Goal: Transaction & Acquisition: Obtain resource

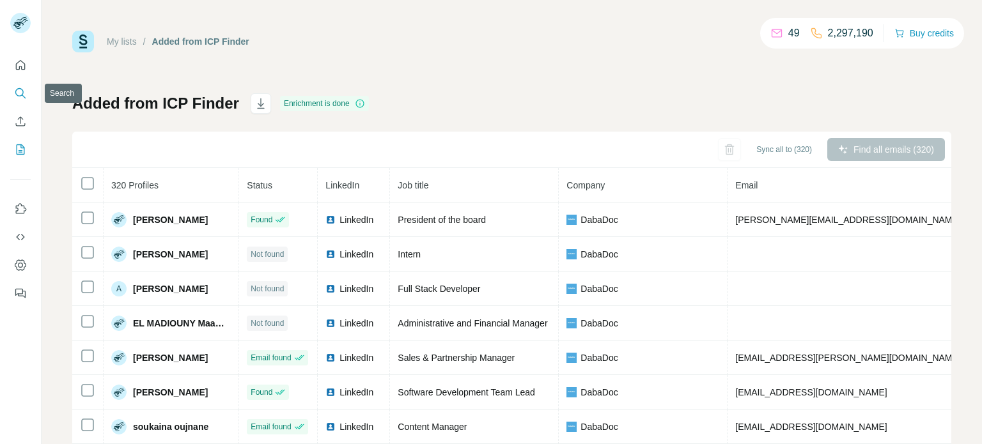
click at [23, 93] on icon "Search" at bounding box center [20, 93] width 13 height 13
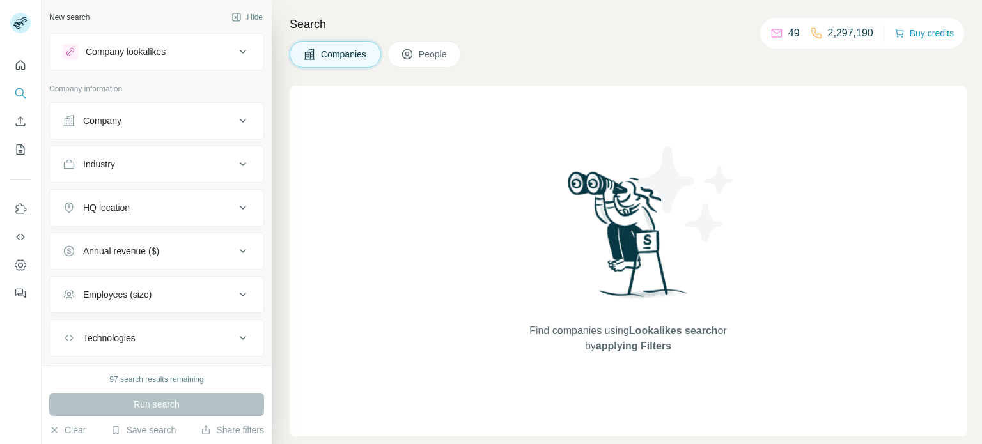
click at [173, 125] on div "Company" at bounding box center [149, 120] width 173 height 13
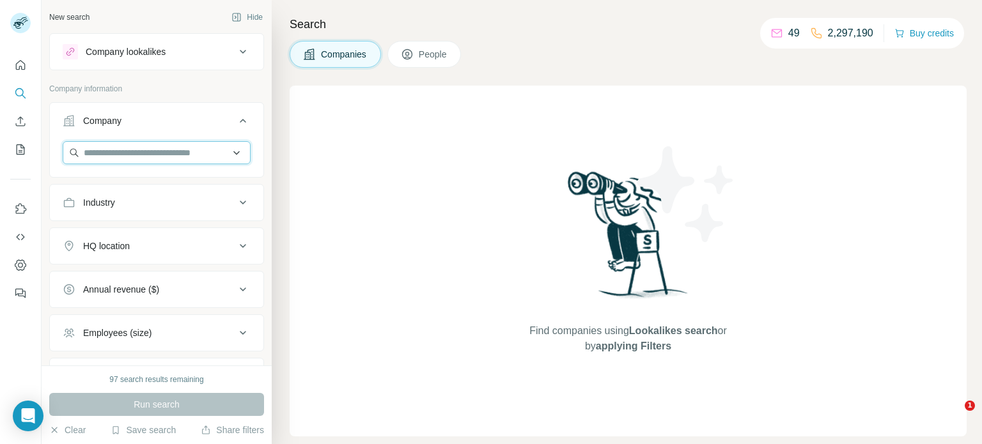
click at [162, 149] on input "text" at bounding box center [157, 152] width 188 height 23
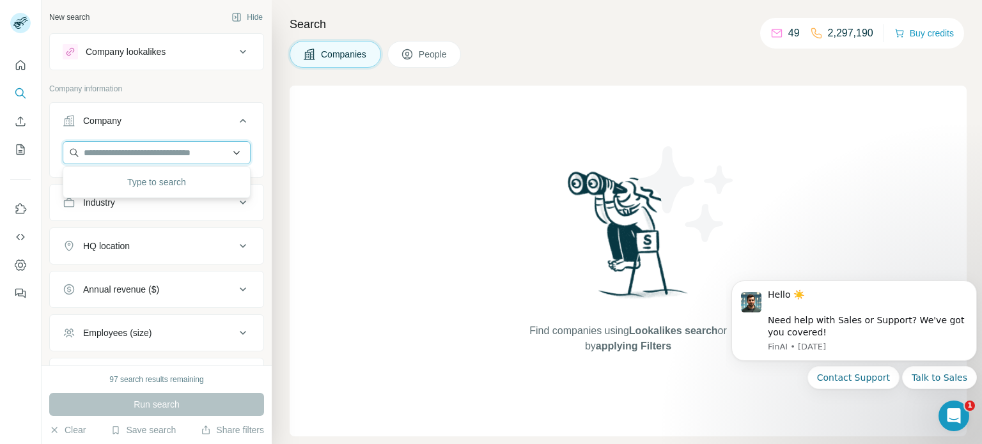
paste input "**********"
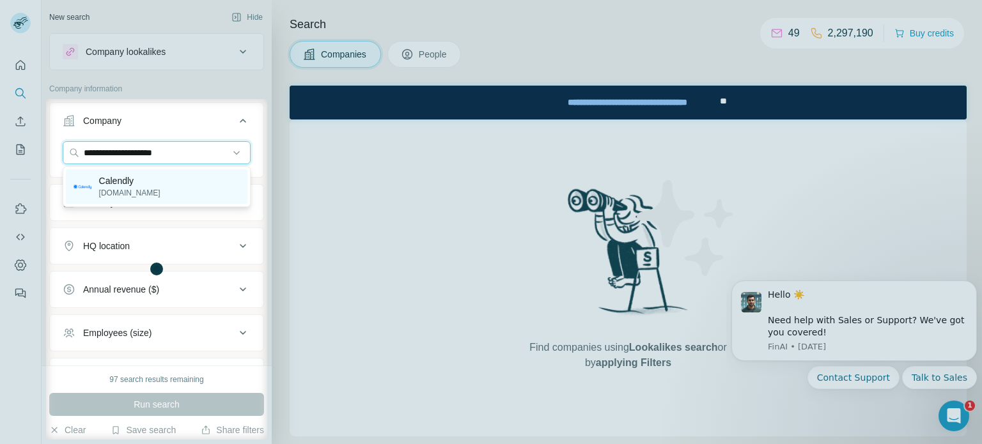
type input "**********"
click at [145, 186] on p "Calendly" at bounding box center [129, 181] width 61 height 13
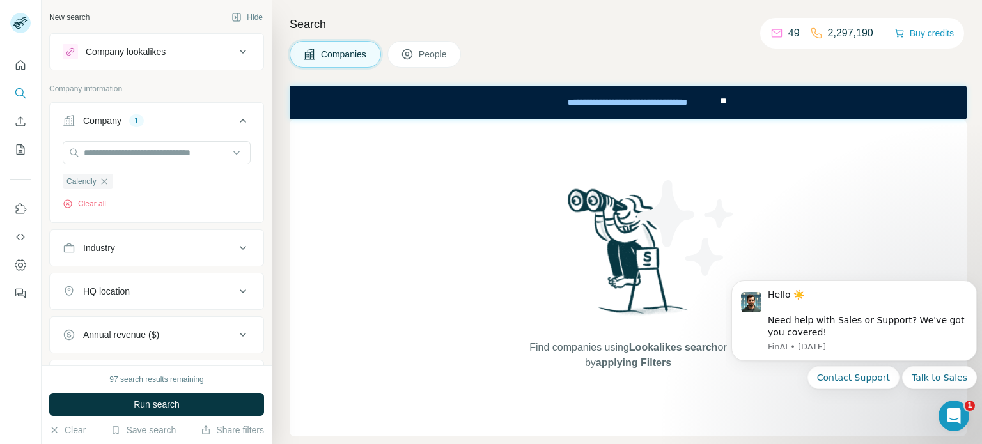
click at [145, 186] on div "Calendly Clear all" at bounding box center [157, 175] width 188 height 68
click at [197, 400] on button "Run search" at bounding box center [156, 404] width 215 height 23
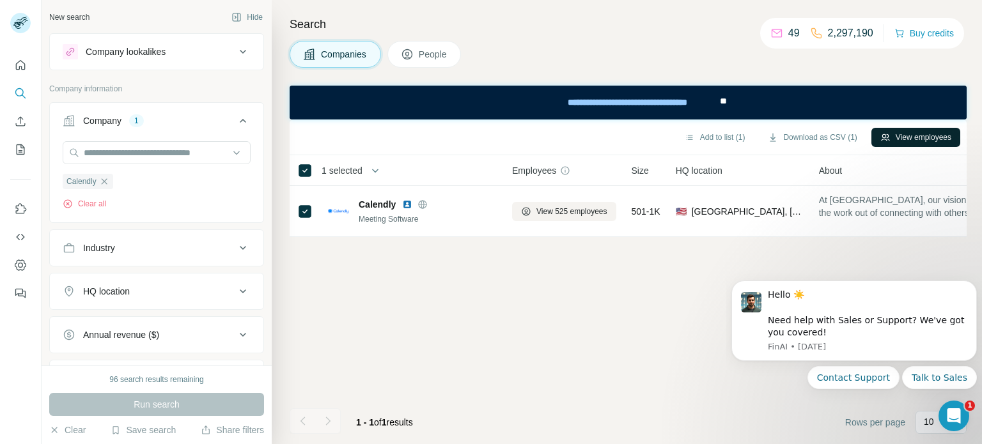
click at [943, 137] on button "View employees" at bounding box center [916, 137] width 89 height 19
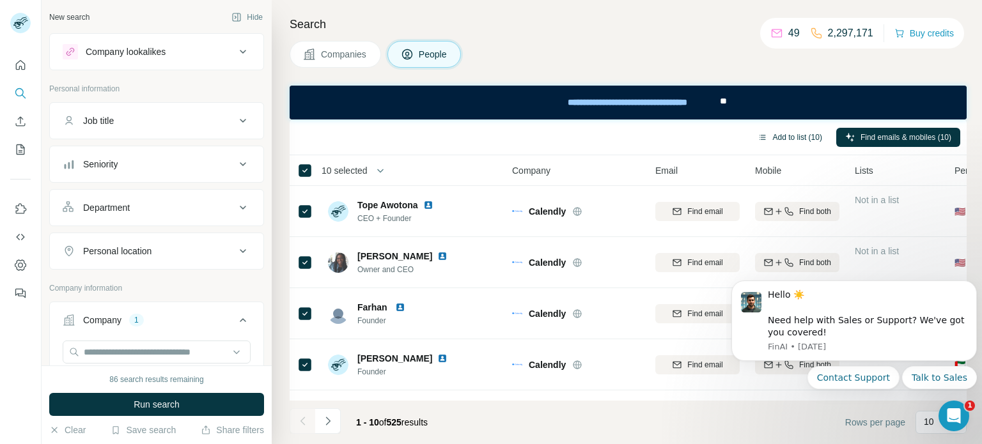
click at [779, 138] on button "Add to list (10)" at bounding box center [790, 137] width 83 height 19
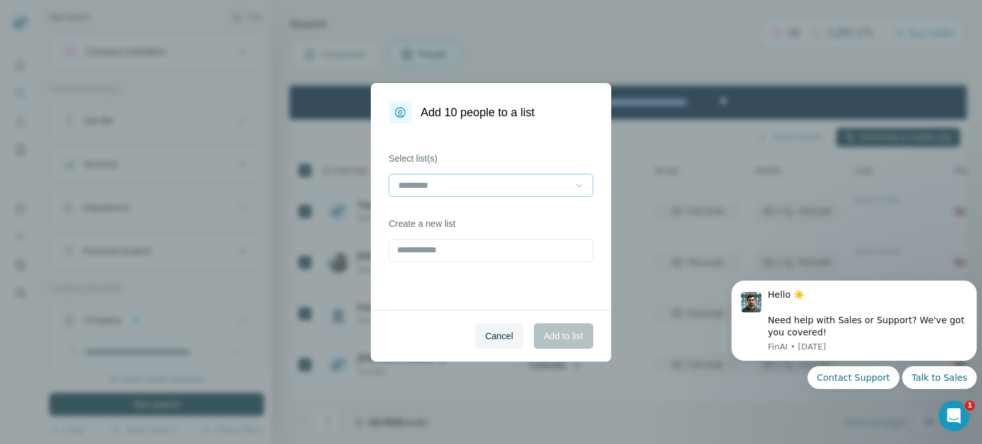
click at [583, 182] on icon at bounding box center [579, 185] width 13 height 13
click at [684, 137] on div "Add 10 people to a list Select list(s) Create a new list Cancel Add to list" at bounding box center [491, 222] width 982 height 444
click at [490, 330] on span "Cancel" at bounding box center [499, 336] width 28 height 13
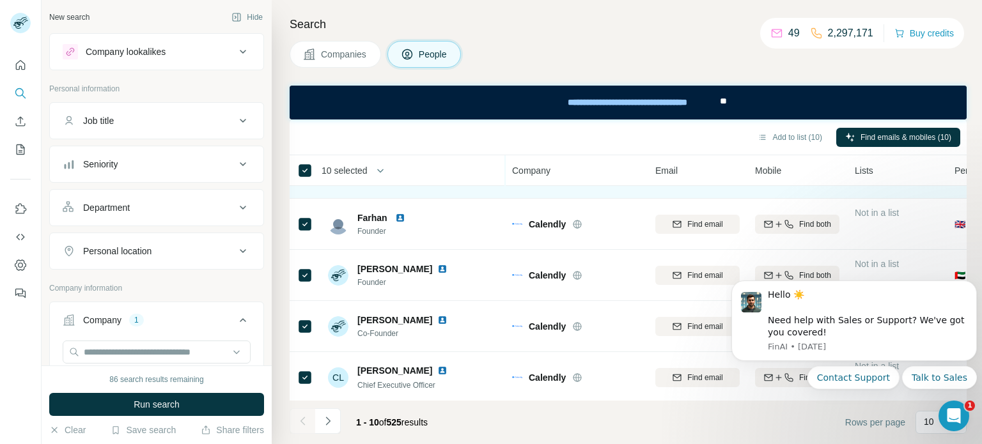
scroll to position [91, 0]
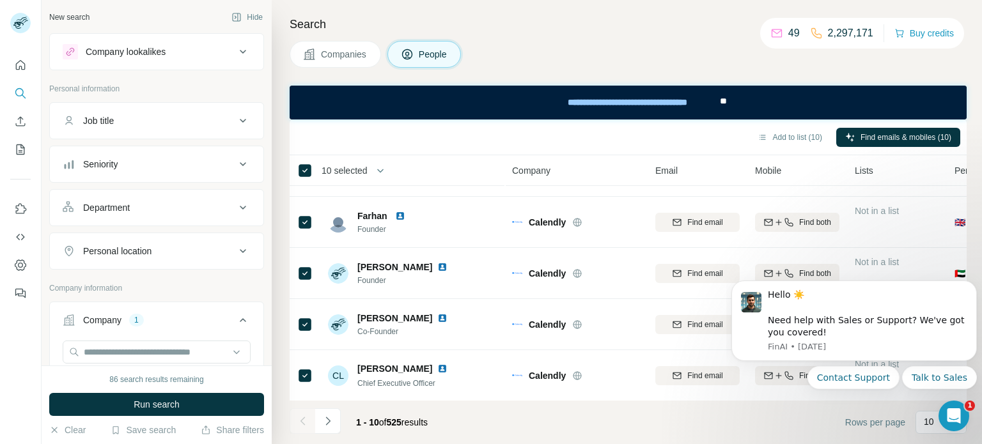
click at [923, 422] on body "Hello ☀️ ​ Need help with Sales or Support? We've got you covered! [GEOGRAPHIC_…" at bounding box center [855, 352] width 246 height 162
click at [975, 283] on icon "Dismiss notification" at bounding box center [973, 285] width 4 height 4
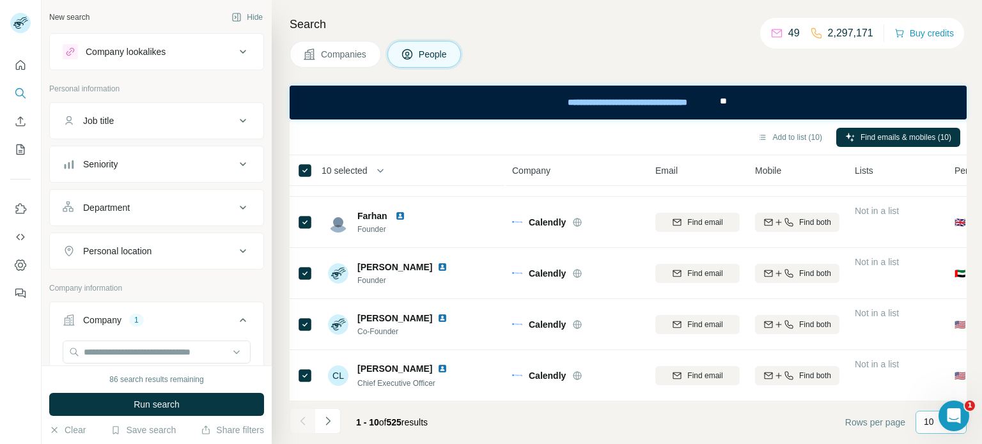
click at [933, 425] on p "10" at bounding box center [929, 422] width 10 height 13
click at [952, 328] on div "60" at bounding box center [941, 324] width 29 height 13
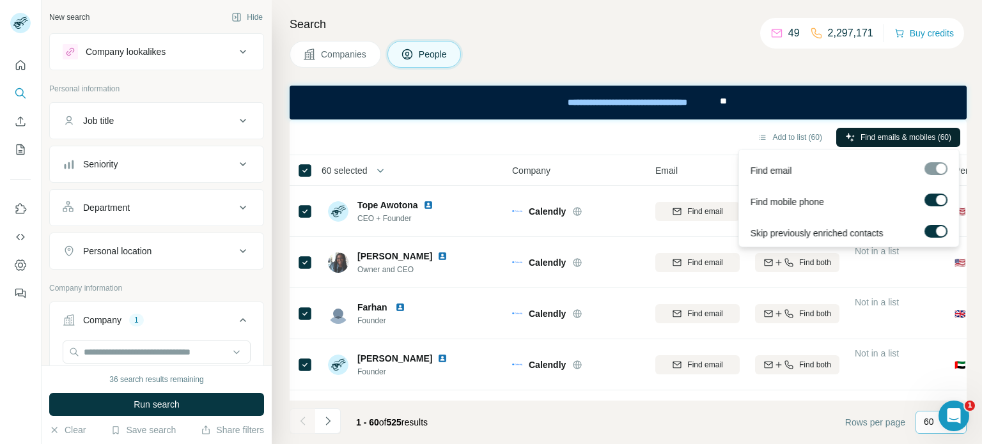
click at [884, 135] on span "Find emails & mobiles (60)" at bounding box center [906, 138] width 91 height 12
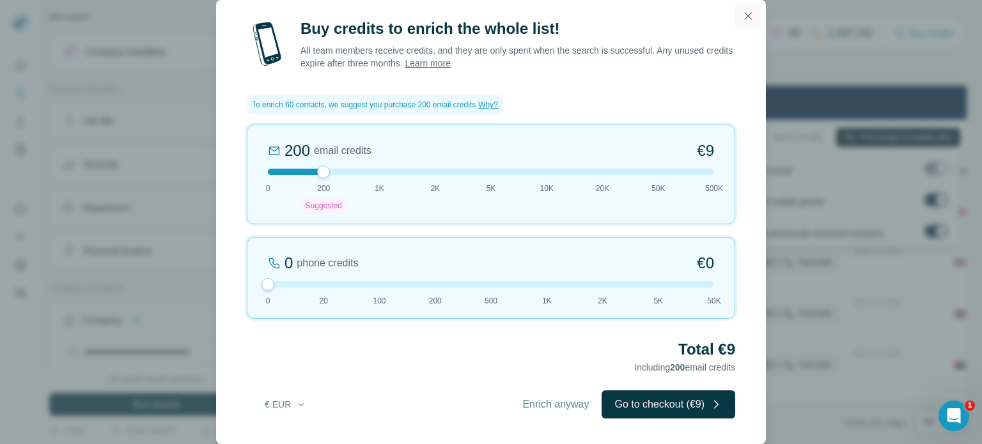
click at [745, 20] on icon "button" at bounding box center [748, 16] width 13 height 13
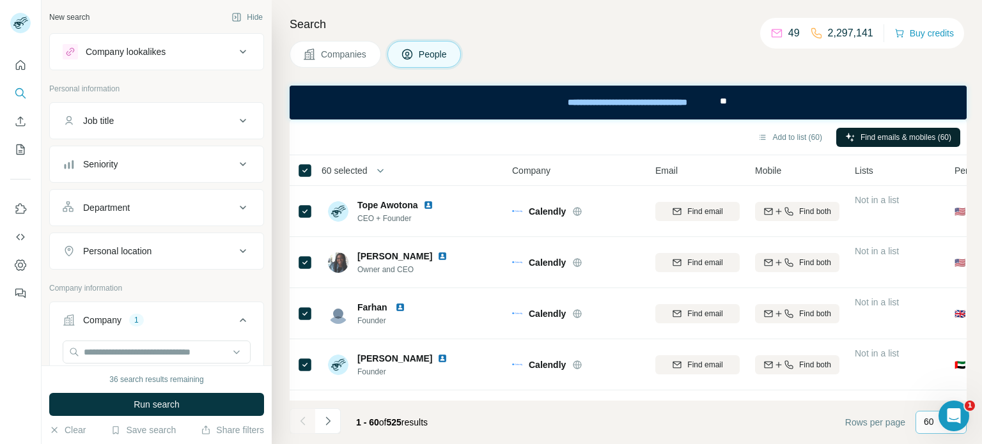
click at [934, 425] on p "60" at bounding box center [929, 422] width 10 height 13
click at [946, 373] on div "20" at bounding box center [941, 371] width 29 height 13
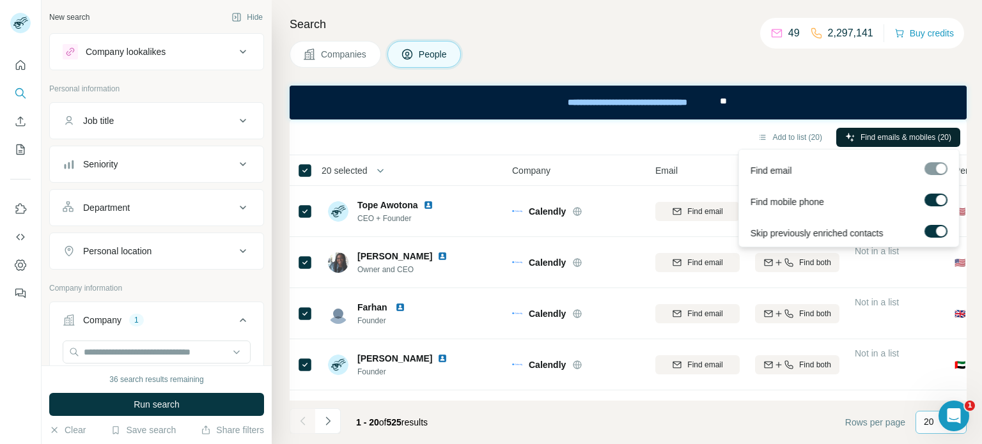
click at [892, 144] on button "Find emails & mobiles (20)" at bounding box center [899, 137] width 124 height 19
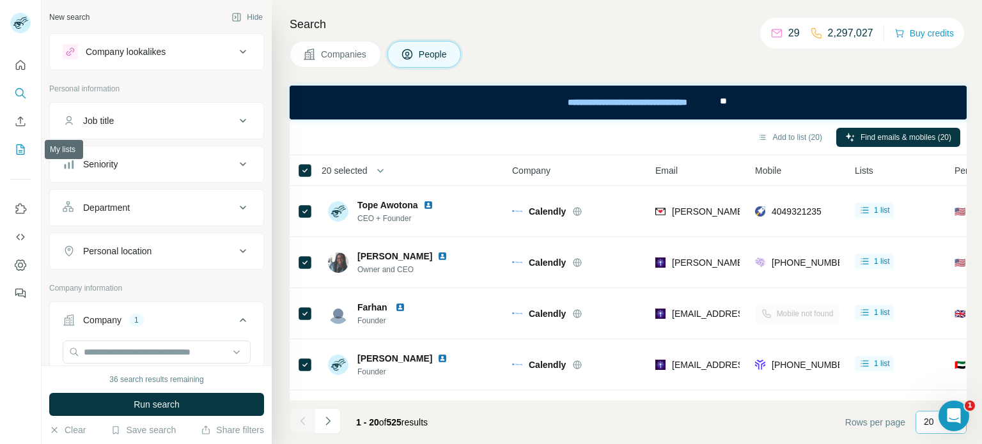
click at [22, 150] on icon "My lists" at bounding box center [22, 149] width 6 height 8
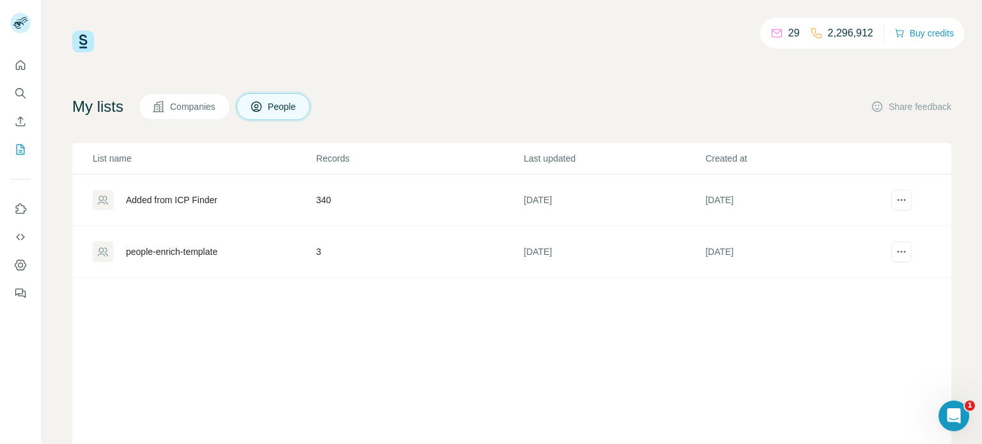
click at [319, 201] on td "340" at bounding box center [420, 201] width 208 height 52
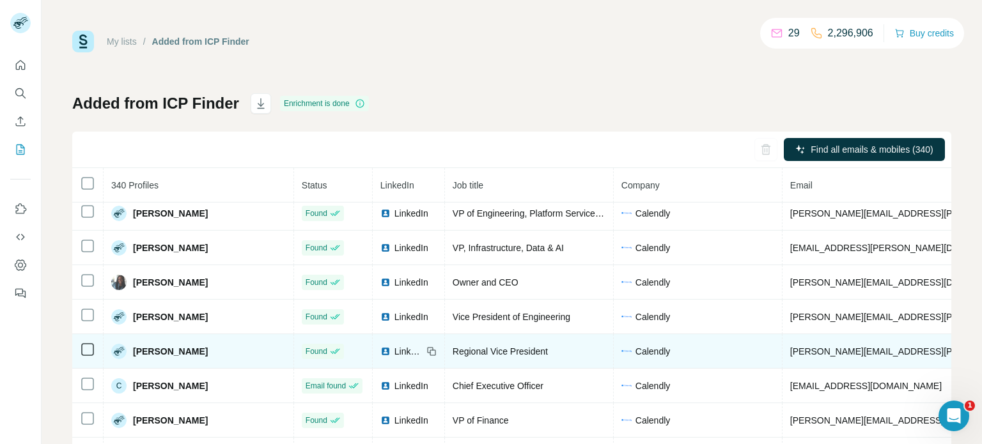
scroll to position [8, 0]
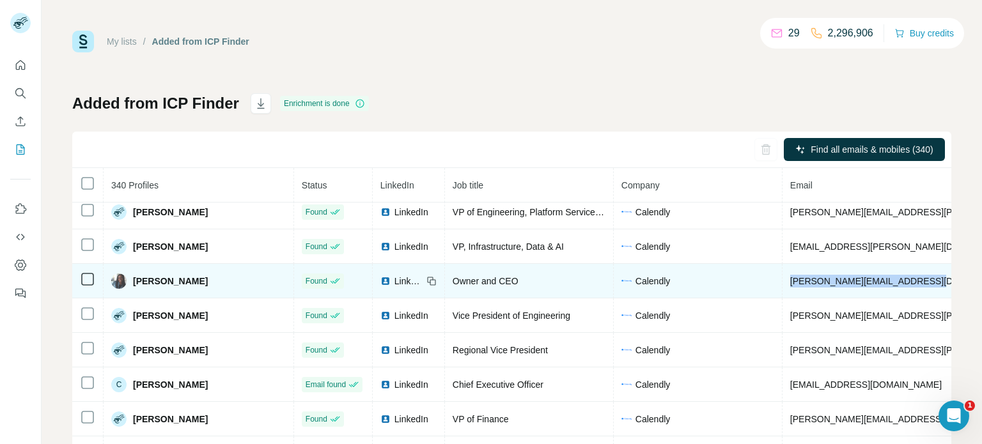
drag, startPoint x: 844, startPoint y: 282, endPoint x: 697, endPoint y: 285, distance: 146.5
click at [783, 285] on td "[PERSON_NAME][EMAIL_ADDRESS][DOMAIN_NAME]" at bounding box center [940, 281] width 315 height 35
copy span "[PERSON_NAME][EMAIL_ADDRESS][DOMAIN_NAME]"
